Goal: Task Accomplishment & Management: Complete application form

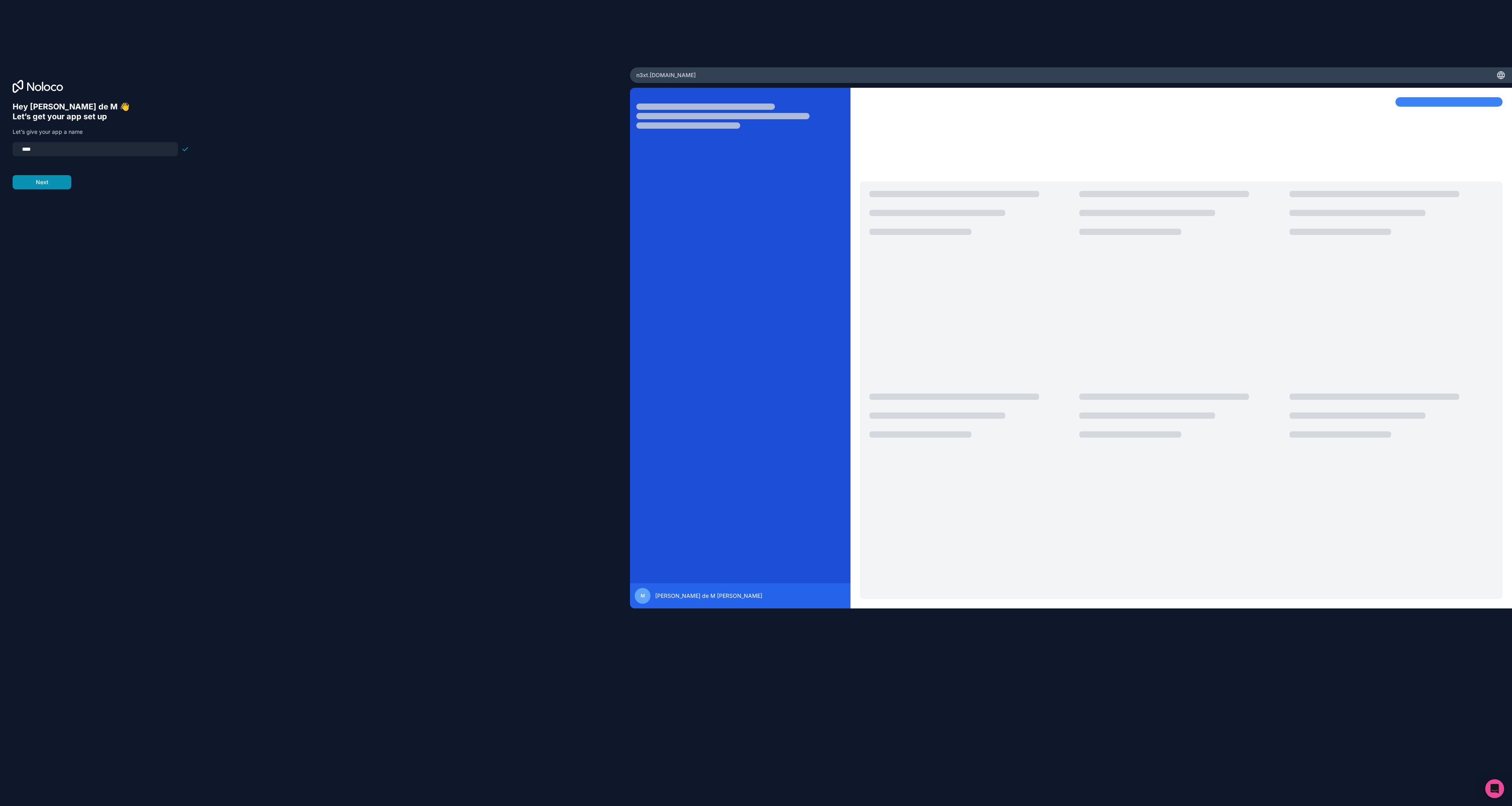
click at [46, 184] on button "Next" at bounding box center [41, 182] width 59 height 14
click at [54, 150] on div "Tell us about your team and industry This will let us build a basic version of …" at bounding box center [100, 137] width 176 height 71
click at [56, 145] on span "__________" at bounding box center [63, 144] width 32 height 10
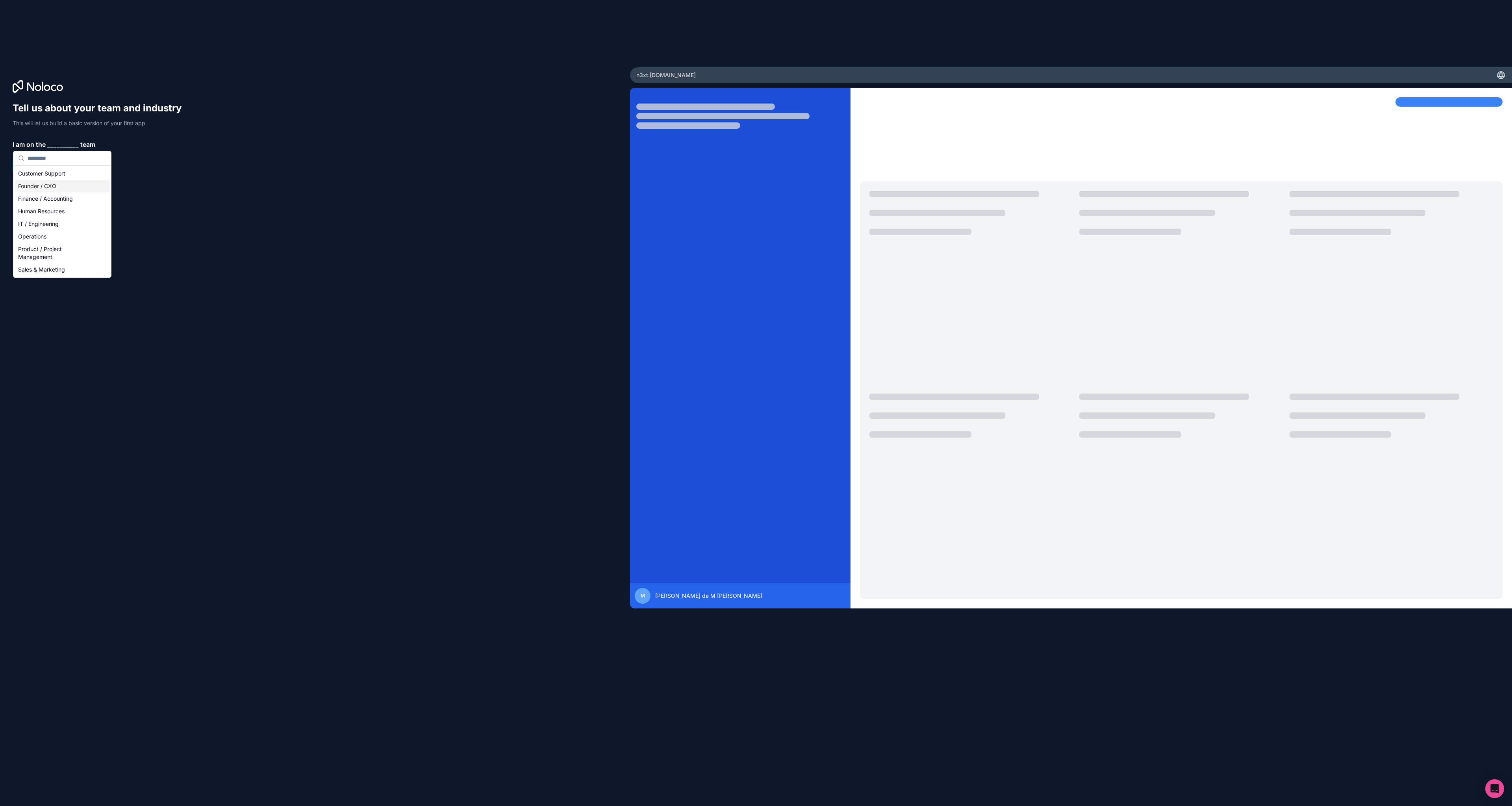
click at [60, 185] on div "Founder / CXO" at bounding box center [62, 186] width 95 height 12
click at [61, 164] on span "__________" at bounding box center [66, 167] width 32 height 10
click at [46, 285] on div "IT Services / Agencies" at bounding box center [65, 284] width 95 height 12
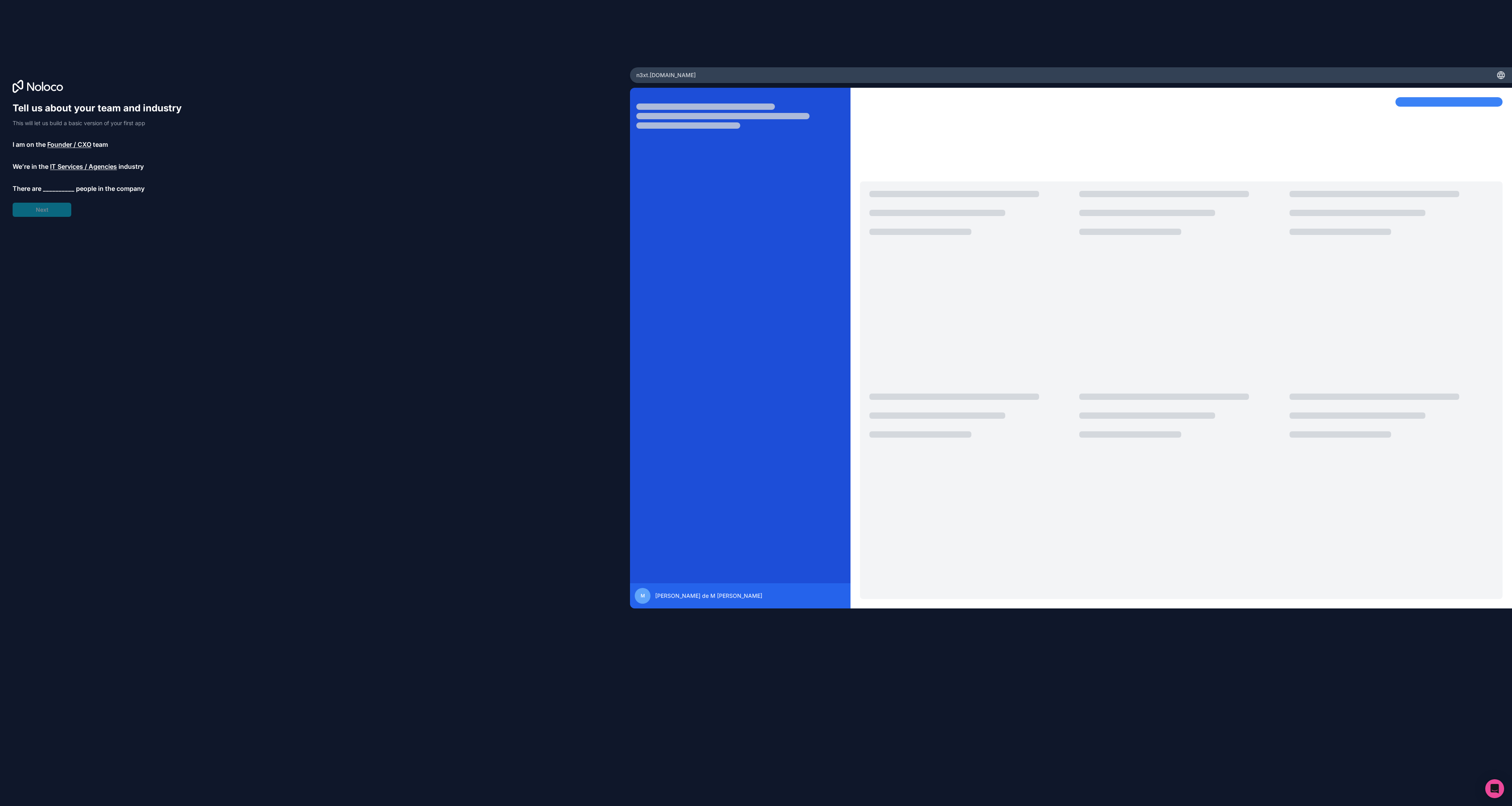
click at [61, 185] on span "__________" at bounding box center [59, 189] width 32 height 10
click at [56, 216] on div "Less than 10" at bounding box center [59, 218] width 95 height 12
click at [53, 214] on button "Next" at bounding box center [41, 210] width 59 height 14
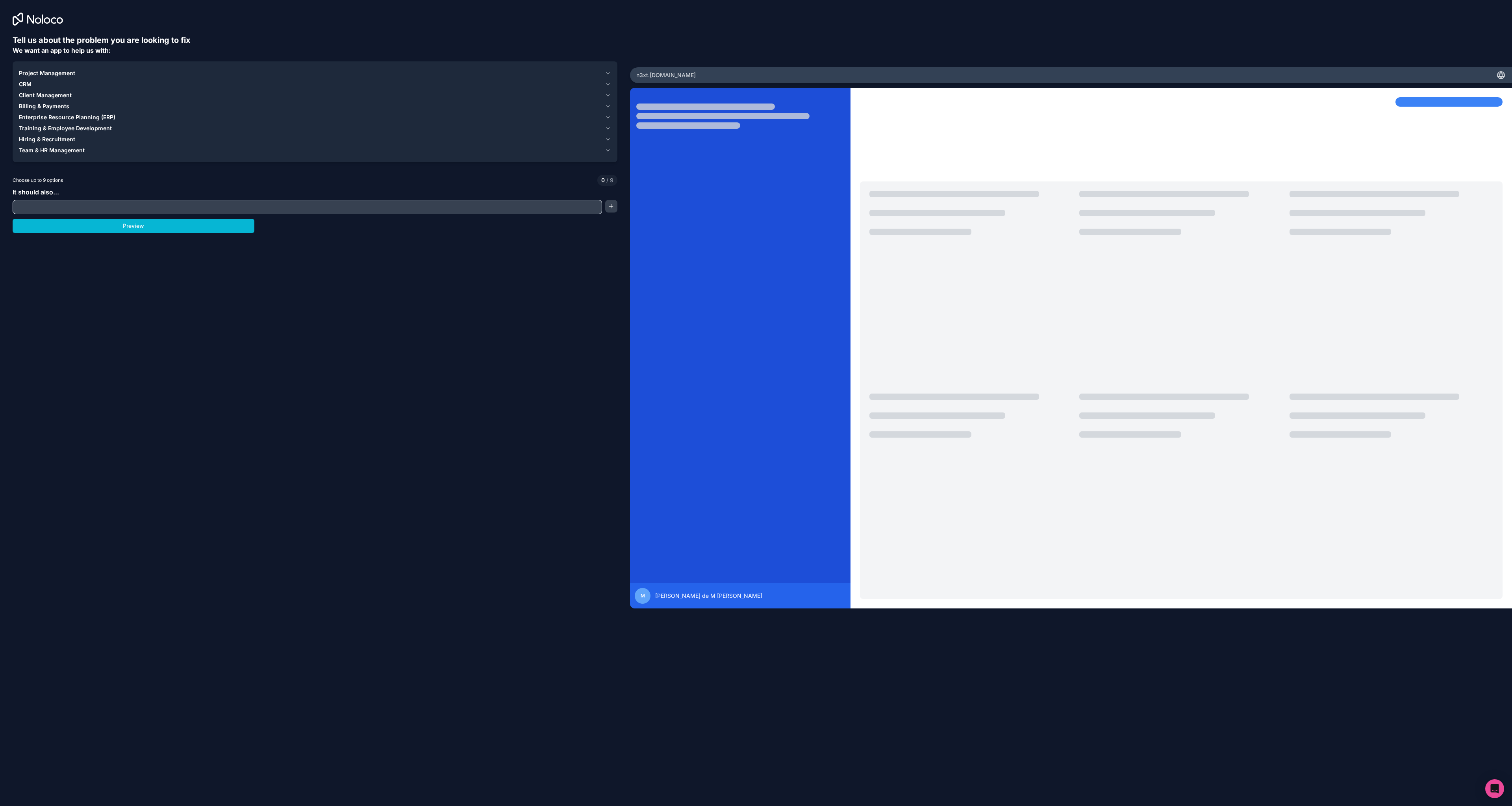
click at [58, 207] on input "text" at bounding box center [308, 207] width 586 height 11
click at [56, 228] on button "Preview" at bounding box center [133, 226] width 242 height 14
click at [608, 74] on icon "button" at bounding box center [608, 73] width 6 height 6
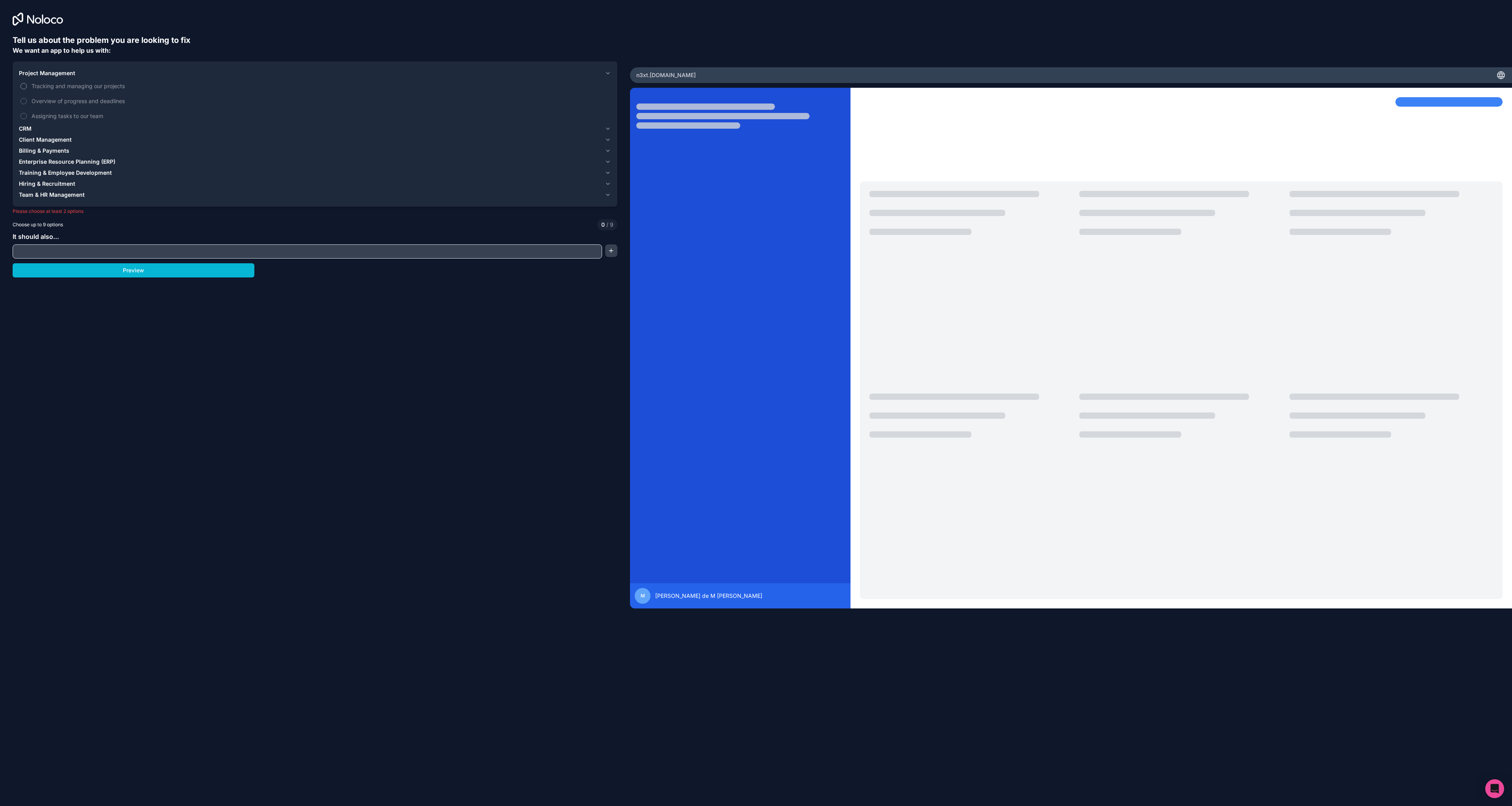
click at [60, 86] on span "Tracking and managing our projects" at bounding box center [320, 85] width 578 height 8
click at [27, 86] on button "Tracking and managing our projects" at bounding box center [23, 86] width 6 height 6
click at [68, 103] on span "Overview of progress and deadlines" at bounding box center [320, 100] width 578 height 8
click at [27, 103] on button "Overview of progress and deadlines" at bounding box center [23, 101] width 6 height 6
click at [69, 111] on label "Assigning tasks to our team" at bounding box center [315, 116] width 592 height 15
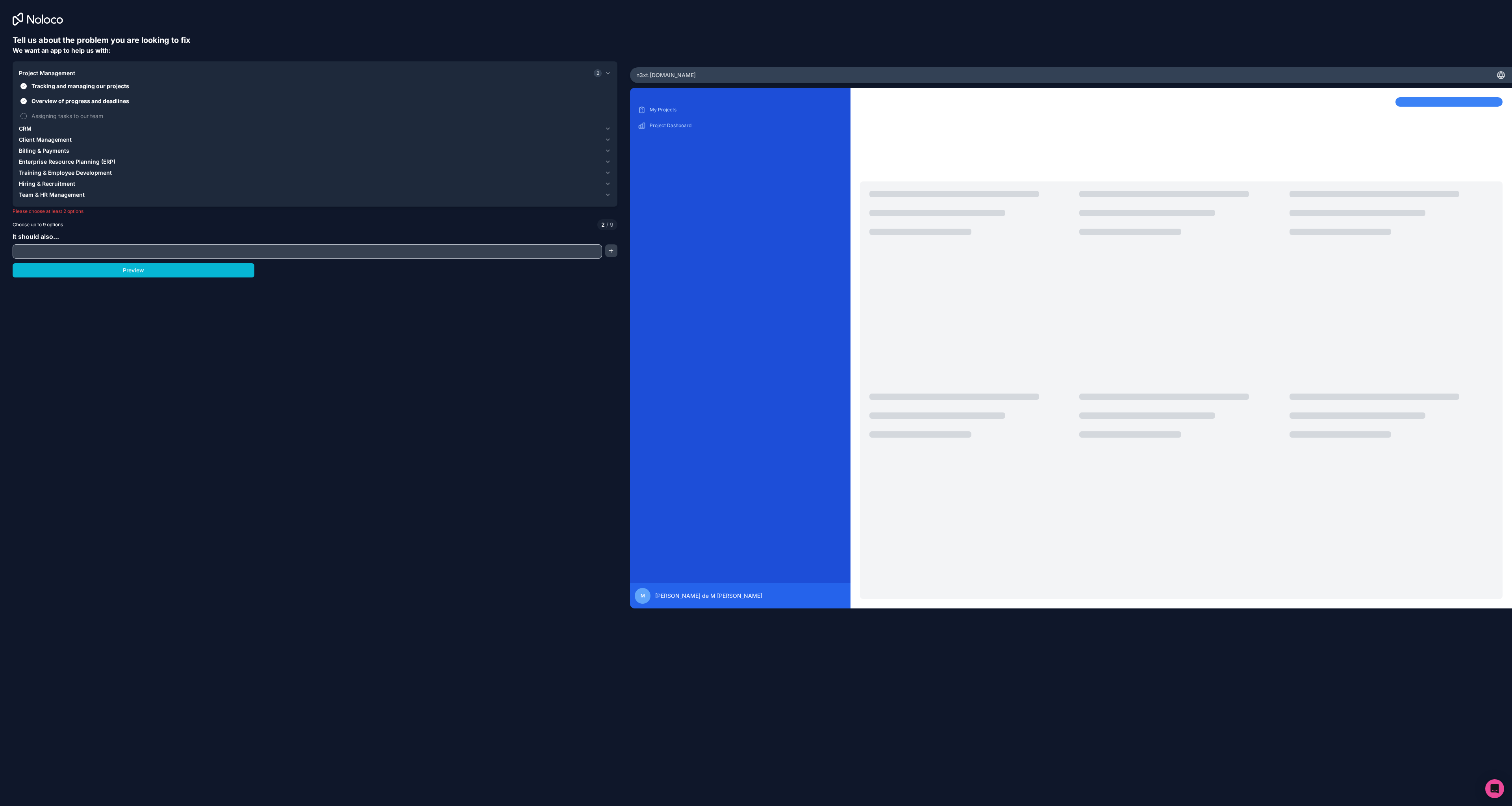
click at [27, 113] on button "Assigning tasks to our team" at bounding box center [23, 116] width 6 height 6
click at [25, 132] on span "CRM" at bounding box center [25, 128] width 12 height 8
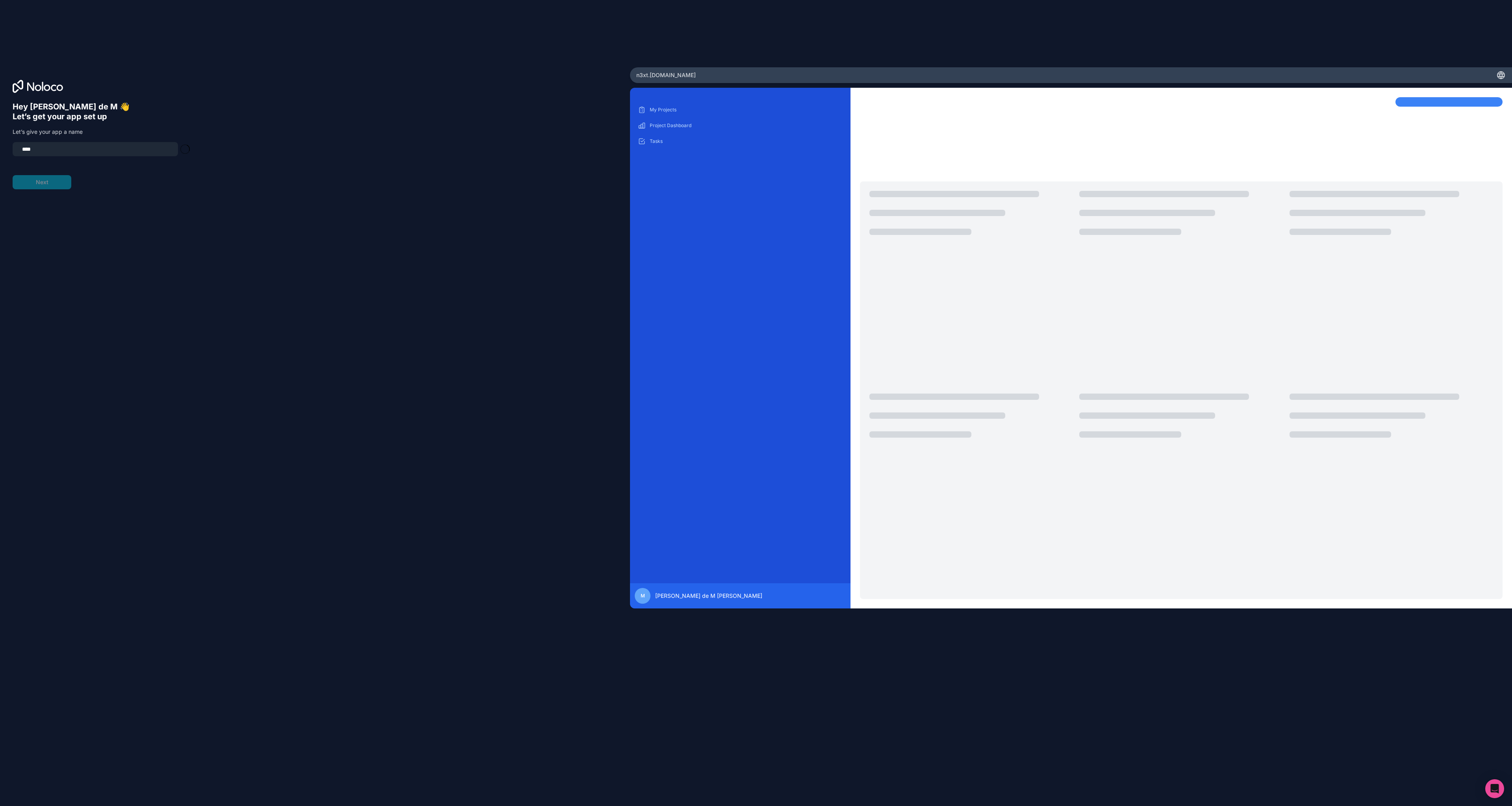
type input "********"
